Goal: Information Seeking & Learning: Learn about a topic

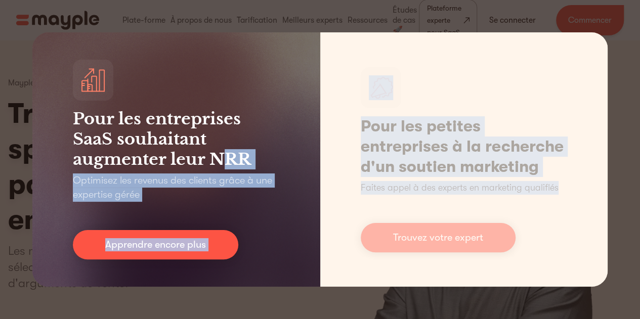
drag, startPoint x: 223, startPoint y: 170, endPoint x: 354, endPoint y: 319, distance: 198.6
click at [354, 319] on div "Pour les entreprises SaaS souhaitant augmenter leur NRR Optimisez les revenus d…" at bounding box center [320, 159] width 640 height 319
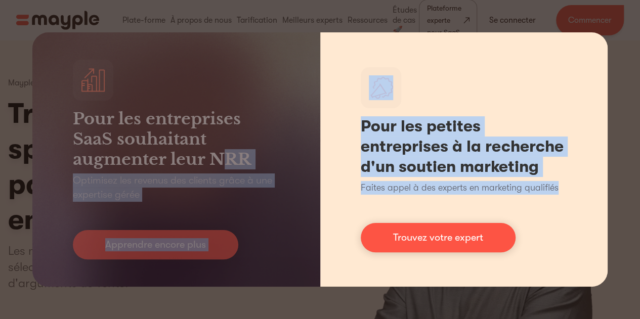
click at [565, 119] on h1 "Pour les petites entreprises à la recherche d'un soutien marketing" at bounding box center [464, 146] width 207 height 61
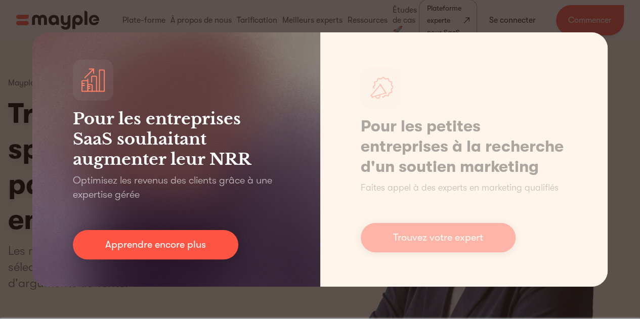
click at [46, 148] on div "Pour les entreprises SaaS souhaitant augmenter leur NRR Optimisez les revenus d…" at bounding box center [176, 159] width 288 height 254
click at [136, 226] on div "Pour les entreprises SaaS souhaitant augmenter leur NRR Optimisez les revenus d…" at bounding box center [176, 159] width 288 height 254
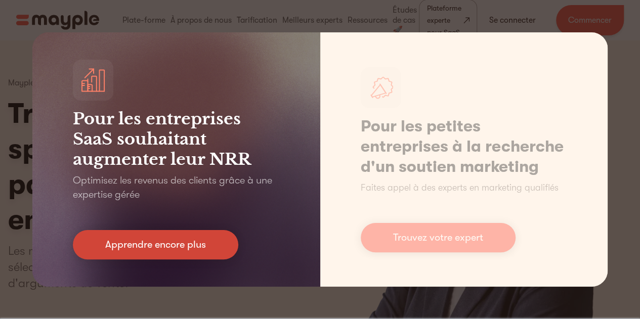
click at [151, 241] on font "Apprendre encore plus" at bounding box center [155, 245] width 101 height 12
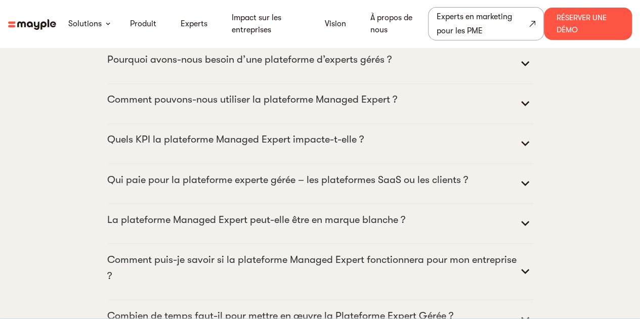
scroll to position [5258, 0]
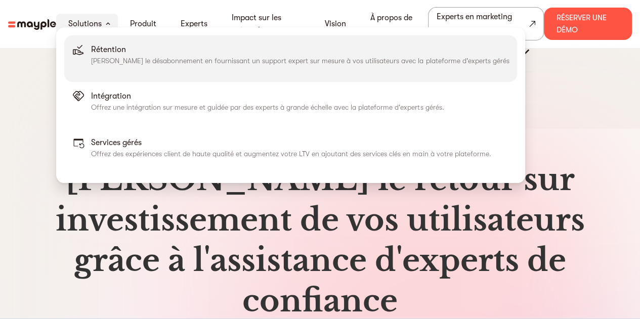
click at [136, 57] on font "[PERSON_NAME] le désabonnement en fournissant un support expert sur mesure à vo…" at bounding box center [300, 61] width 418 height 8
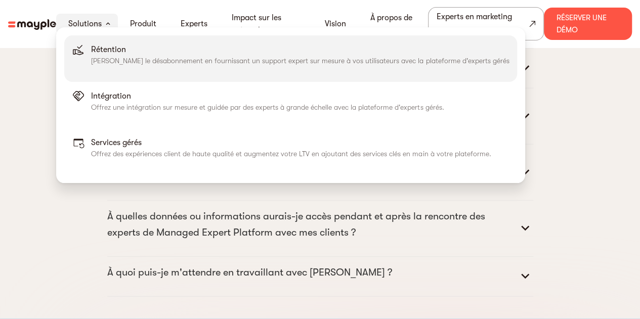
scroll to position [5232, 0]
